Goal: Task Accomplishment & Management: Manage account settings

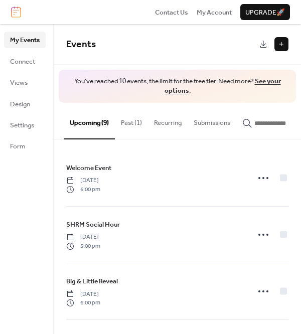
click at [135, 123] on button "Past (1)" at bounding box center [131, 120] width 33 height 35
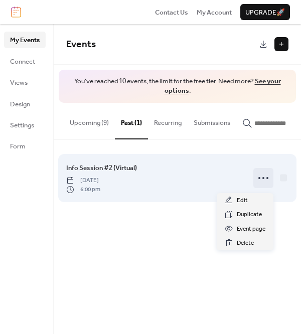
click at [267, 182] on icon at bounding box center [264, 178] width 16 height 16
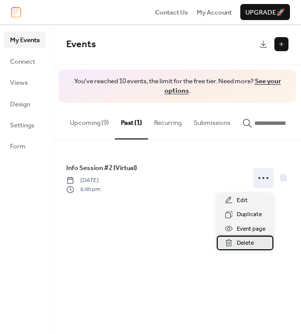
click at [251, 243] on span "Delete" at bounding box center [245, 243] width 17 height 10
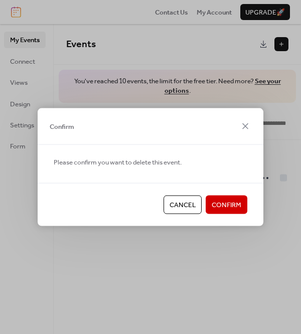
click at [228, 212] on button "Confirm" at bounding box center [227, 205] width 42 height 18
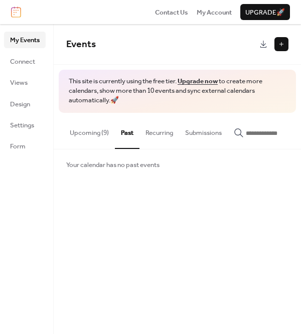
click at [92, 132] on button "Upcoming (9)" at bounding box center [89, 130] width 51 height 35
